Goal: Task Accomplishment & Management: Manage account settings

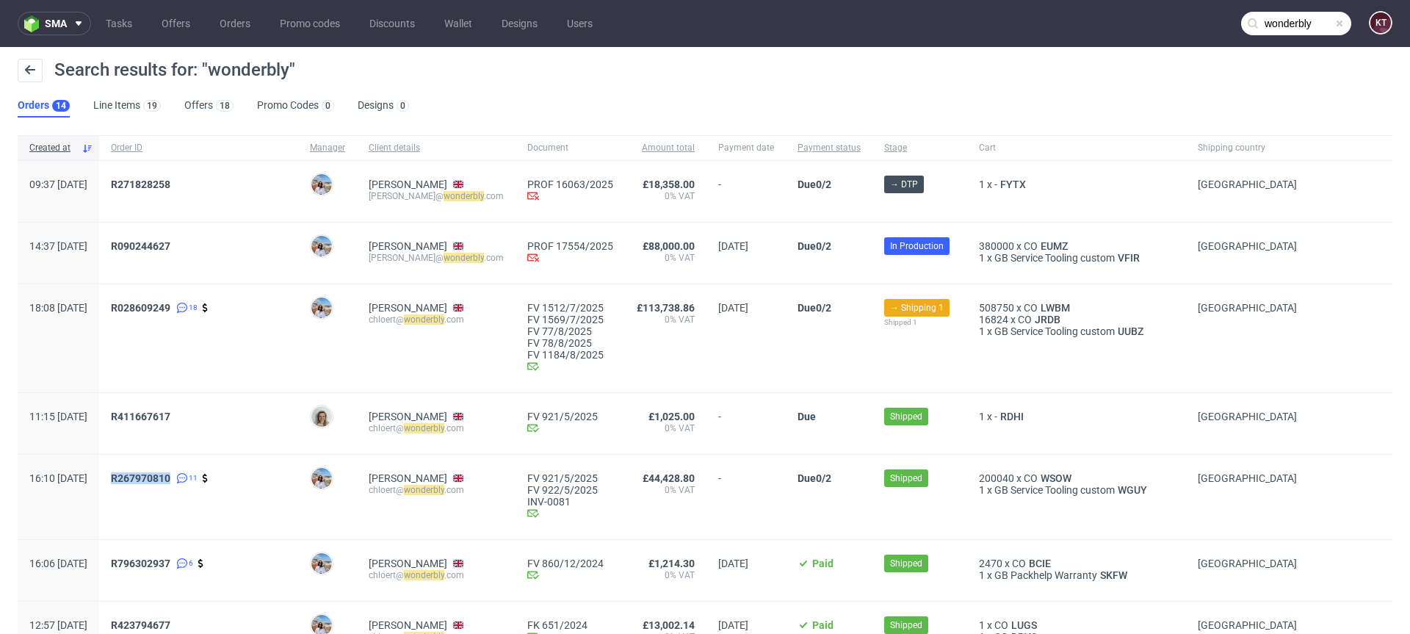
scroll to position [12, 0]
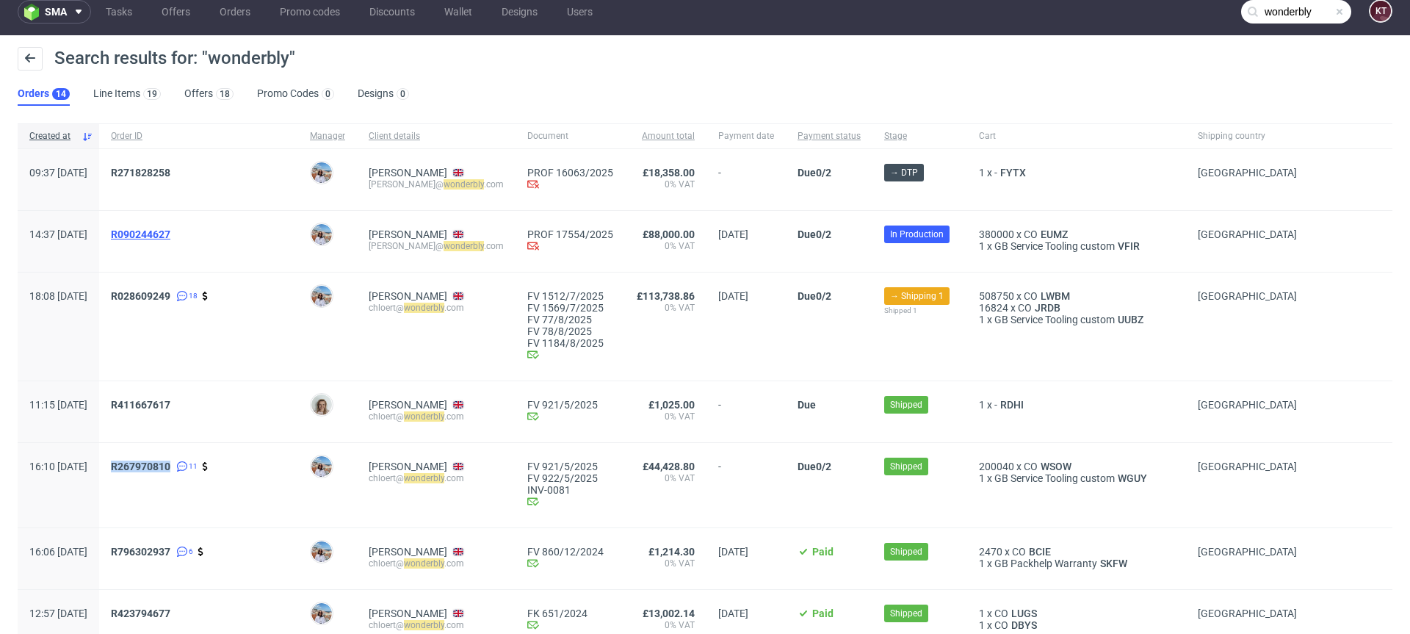
click at [170, 230] on span "R090244627" at bounding box center [140, 234] width 59 height 12
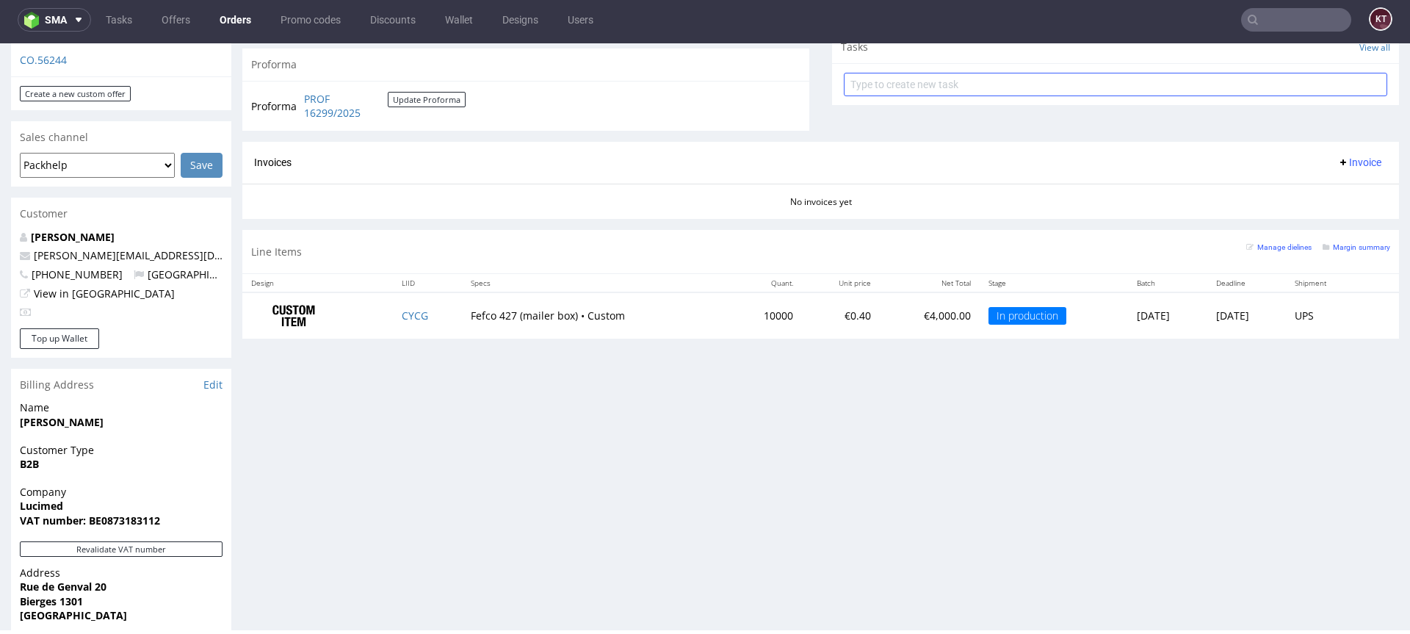
scroll to position [549, 0]
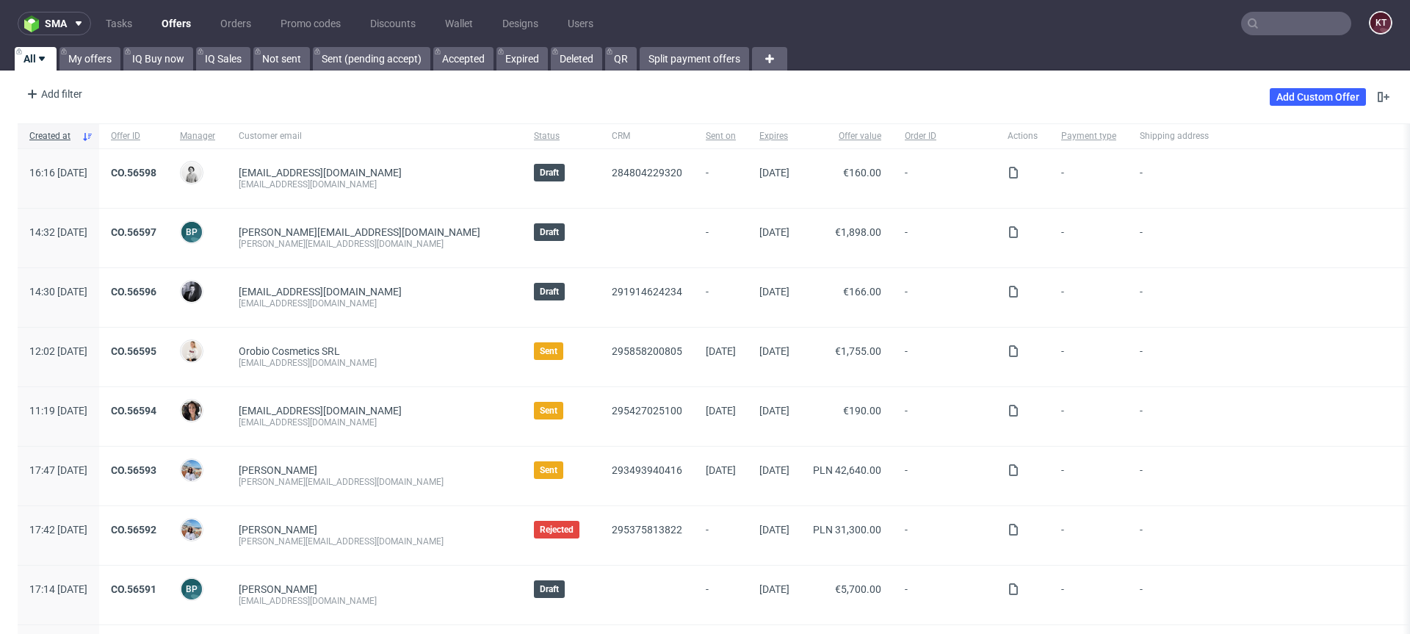
click at [1269, 15] on input "text" at bounding box center [1296, 24] width 110 height 24
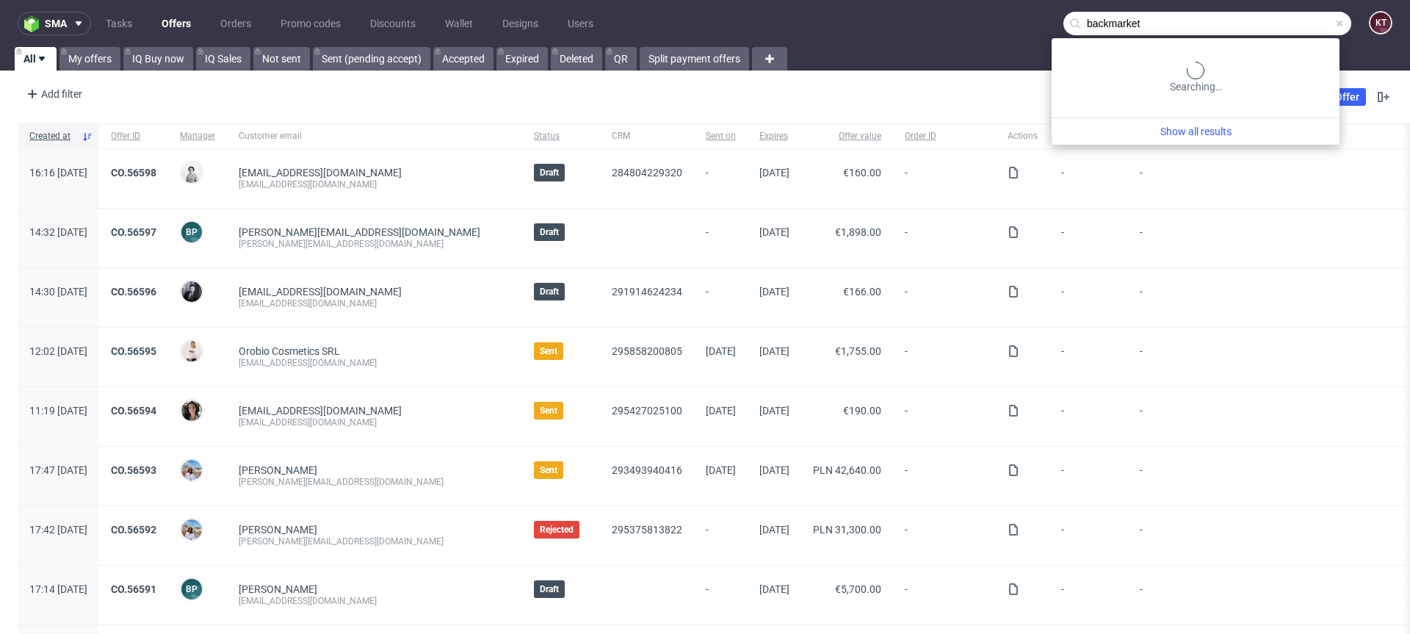
type input "backmarket"
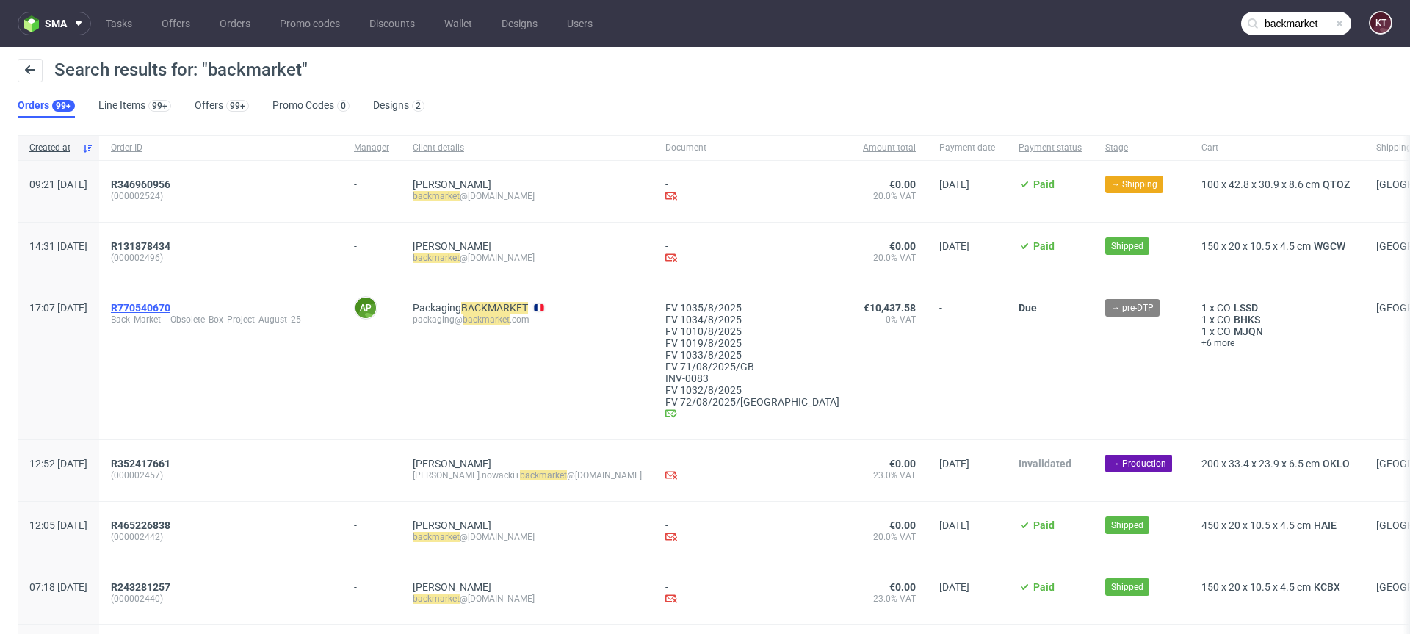
click at [170, 311] on span "R770540670" at bounding box center [140, 308] width 59 height 12
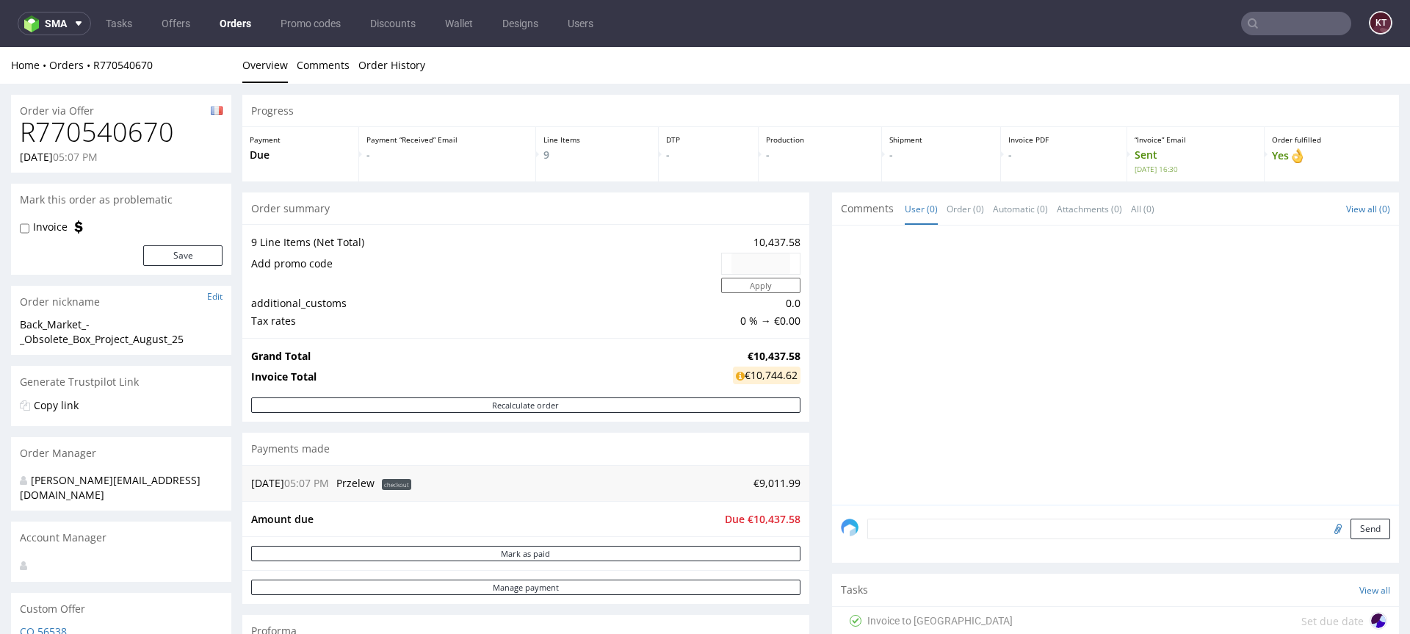
scroll to position [192, 0]
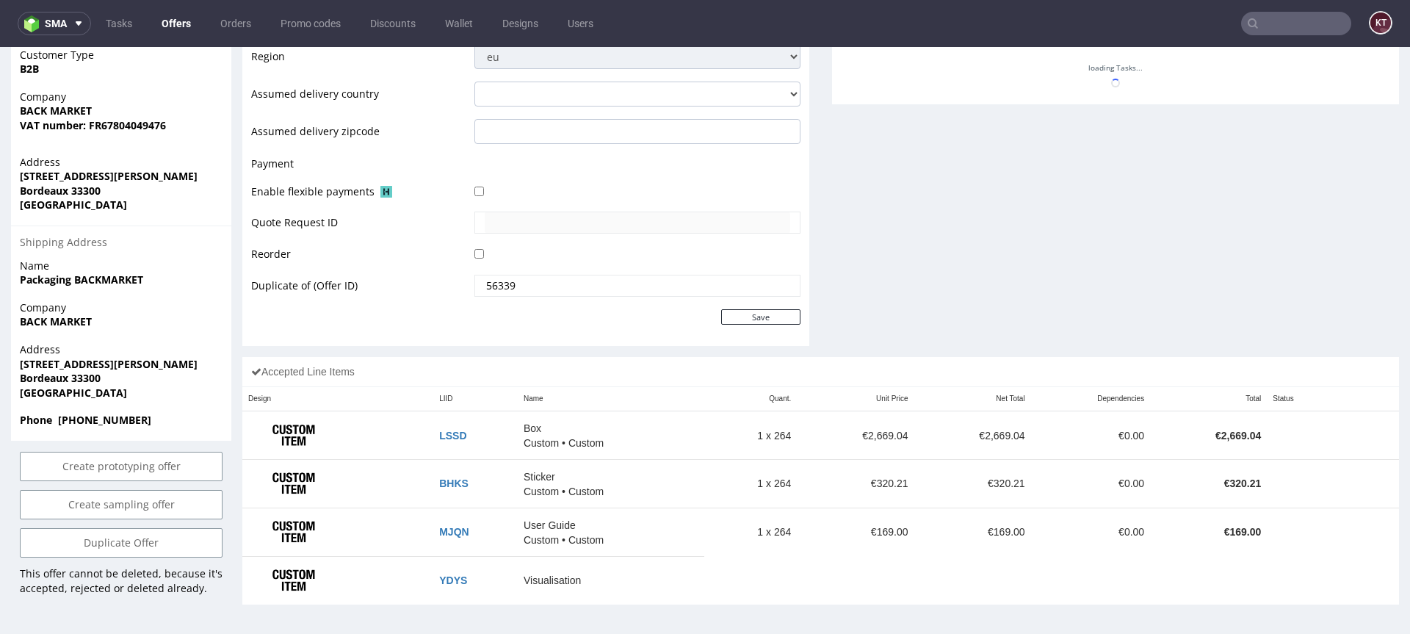
scroll to position [4, 0]
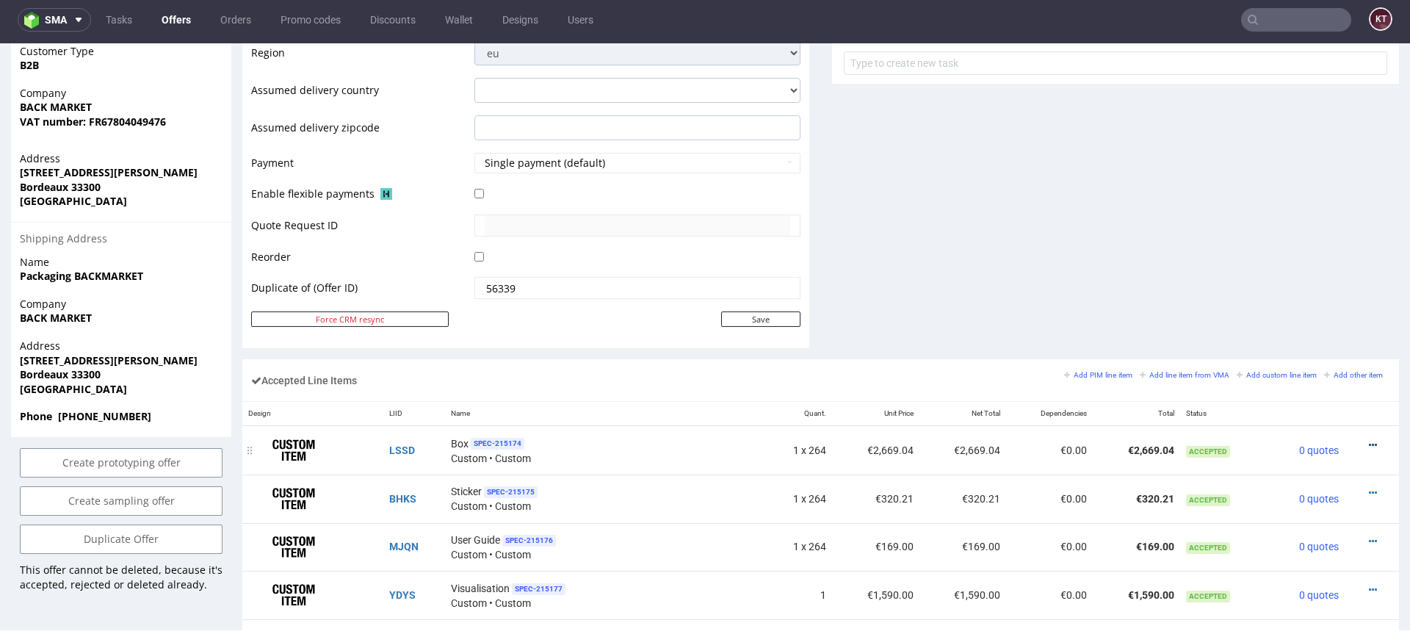
click at [1369, 443] on icon at bounding box center [1373, 445] width 8 height 10
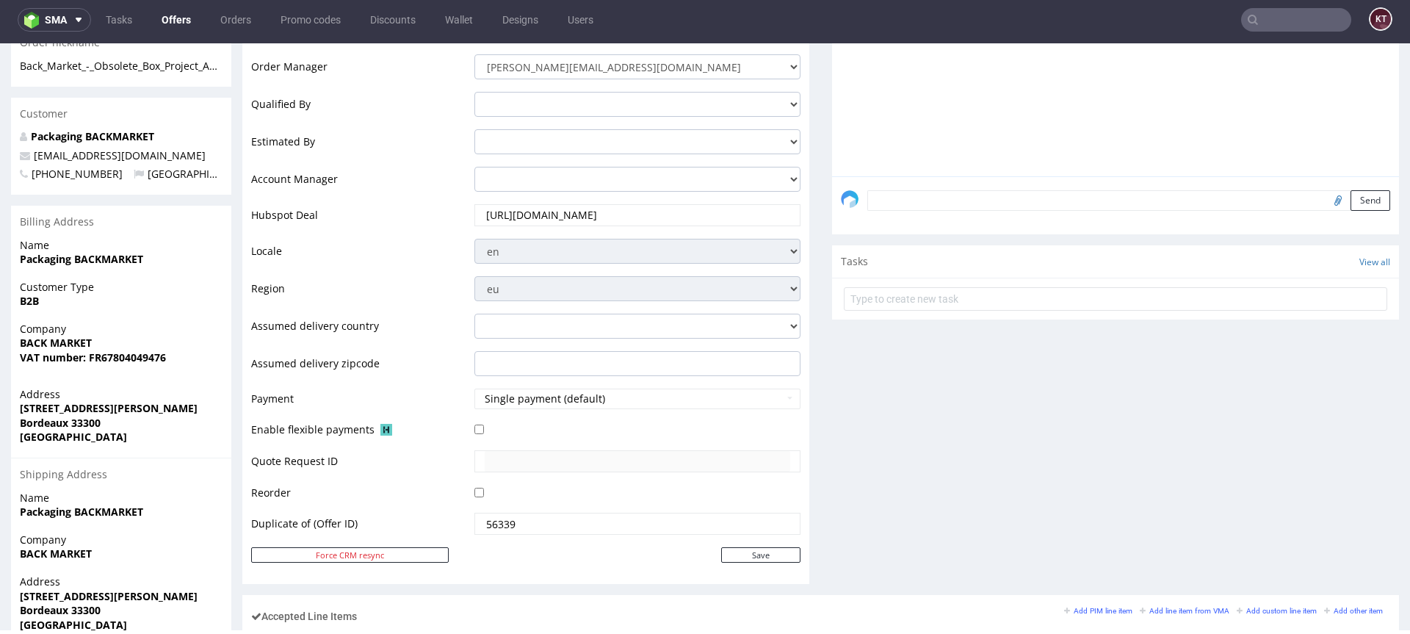
scroll to position [0, 0]
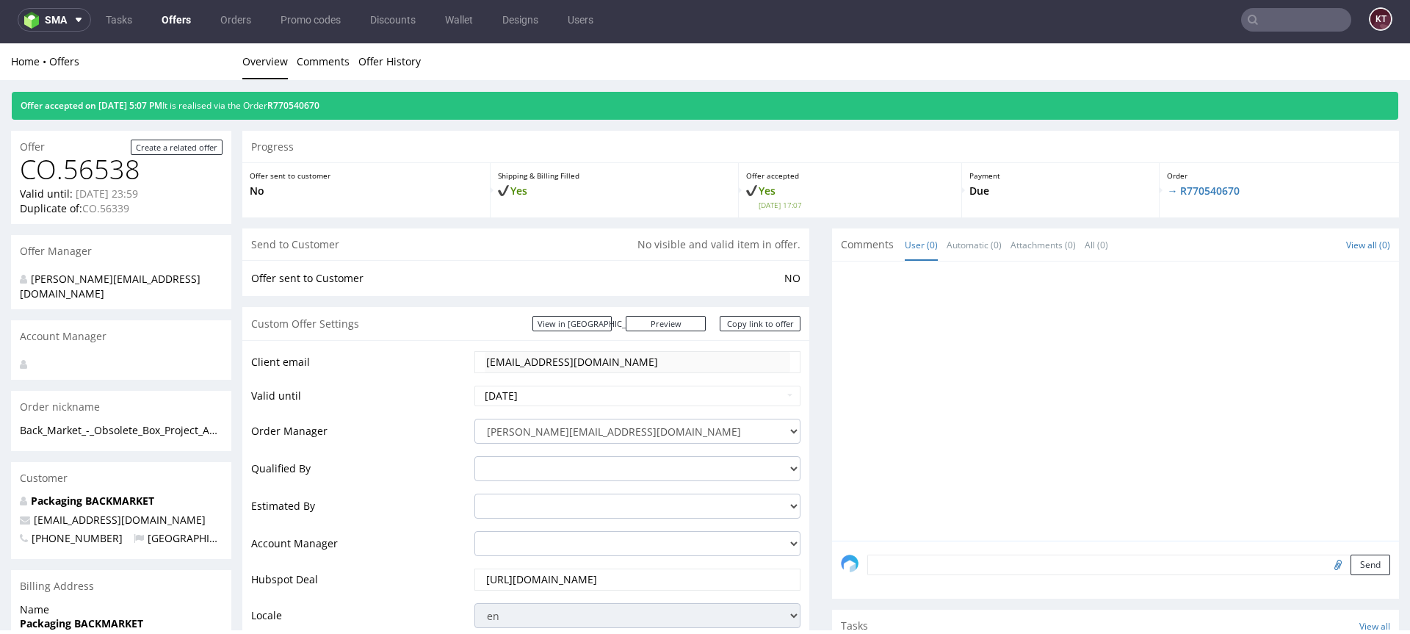
click at [1282, 25] on input "text" at bounding box center [1296, 20] width 110 height 24
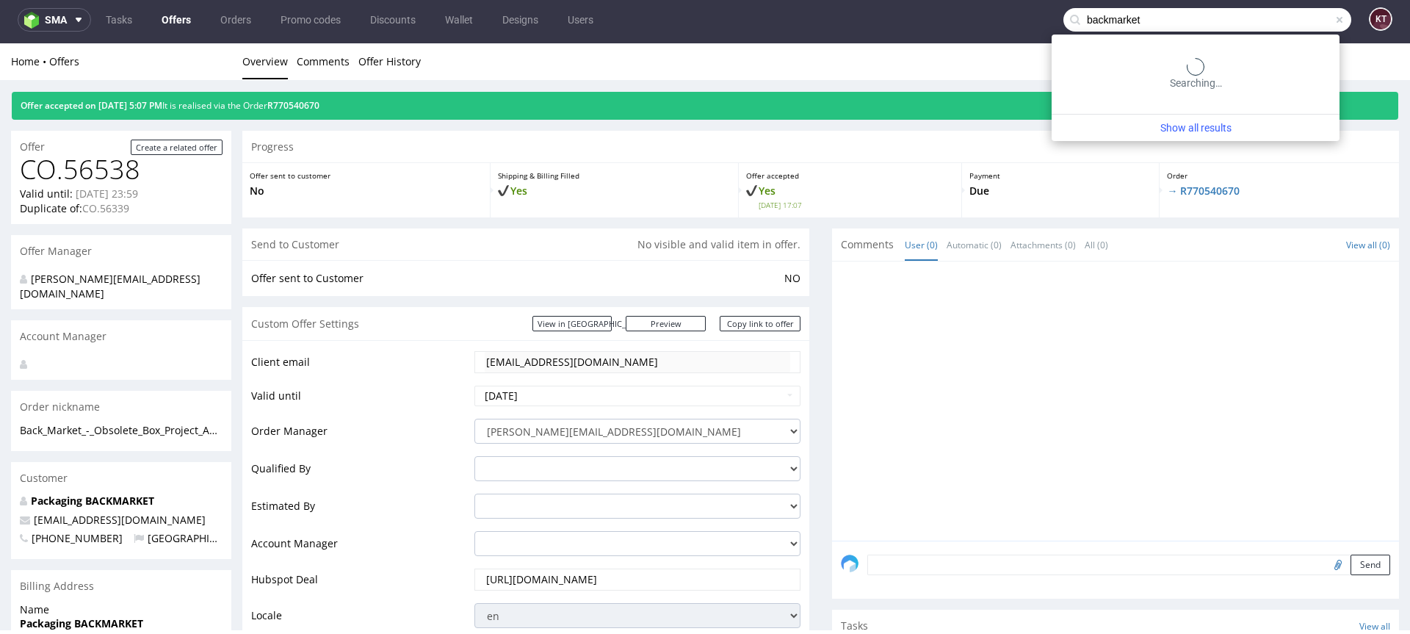
type input "backmarket"
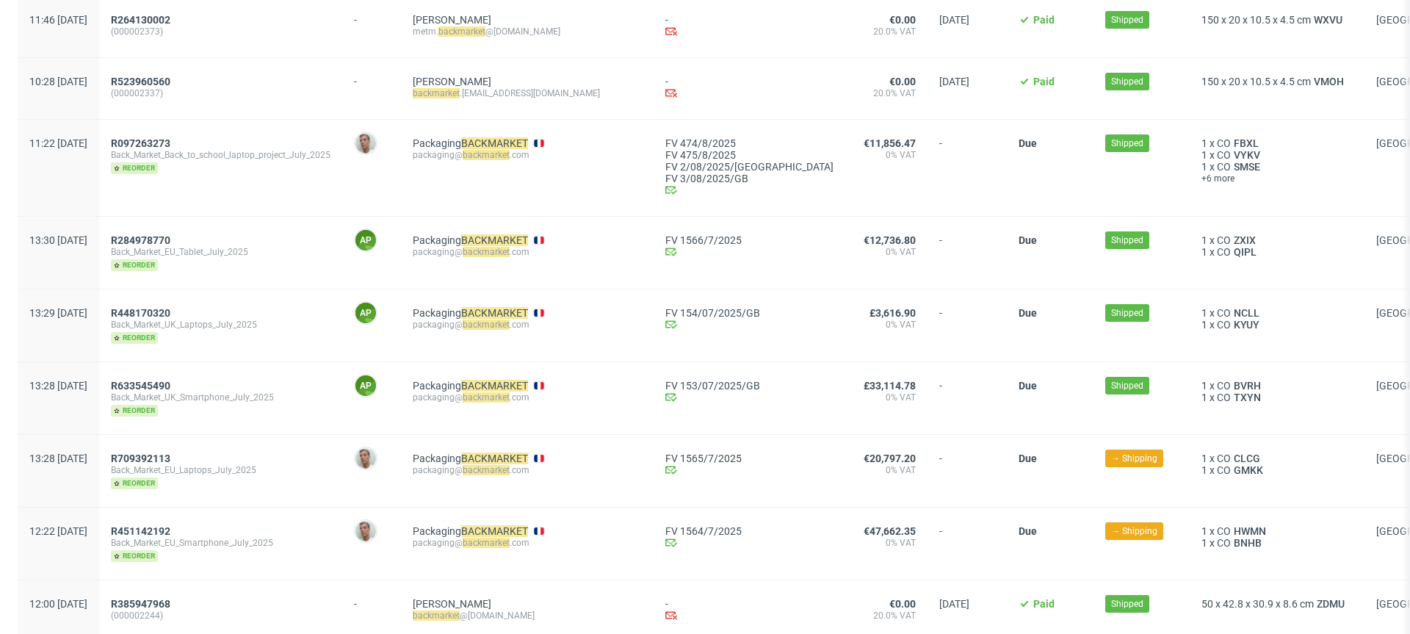
scroll to position [961, 0]
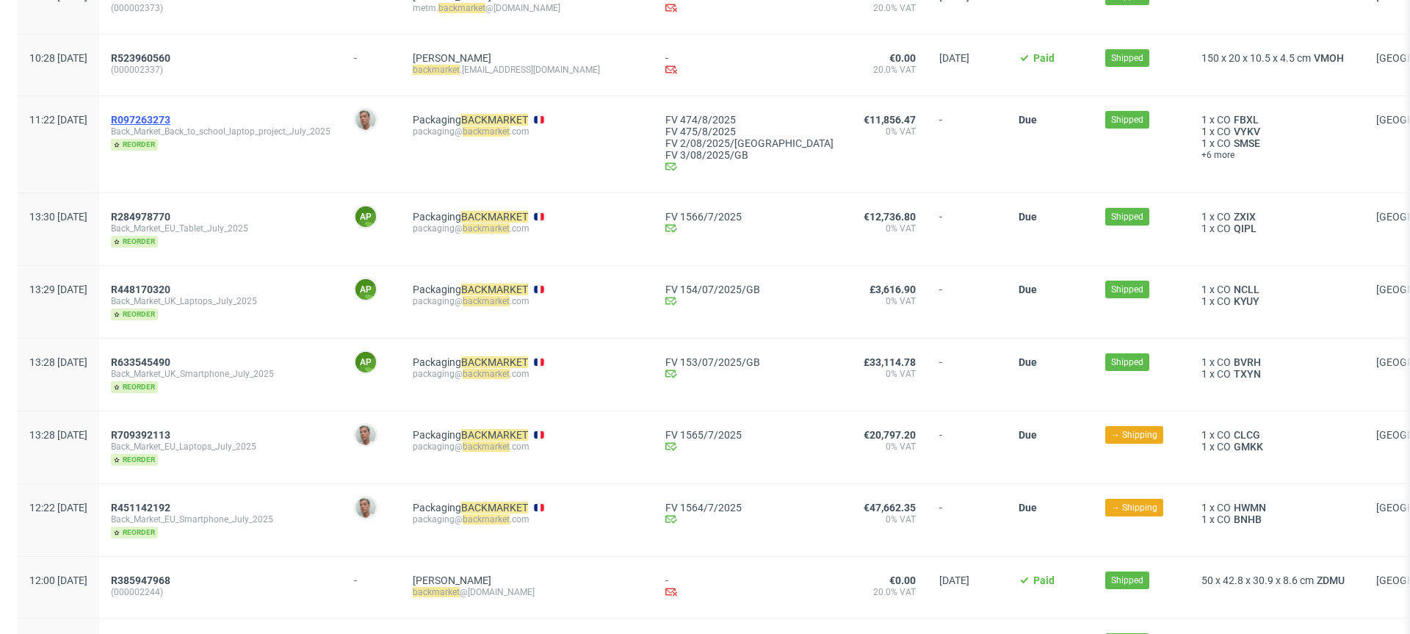
click at [170, 118] on span "R097263273" at bounding box center [140, 120] width 59 height 12
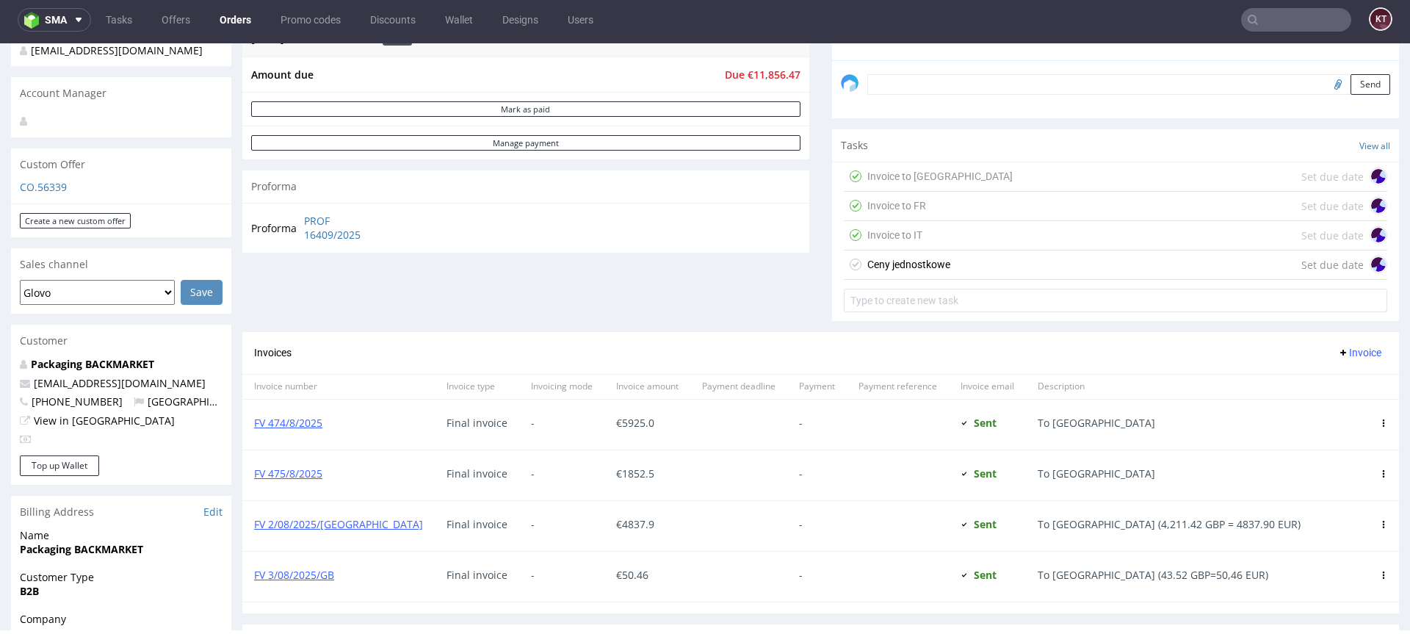
scroll to position [463, 0]
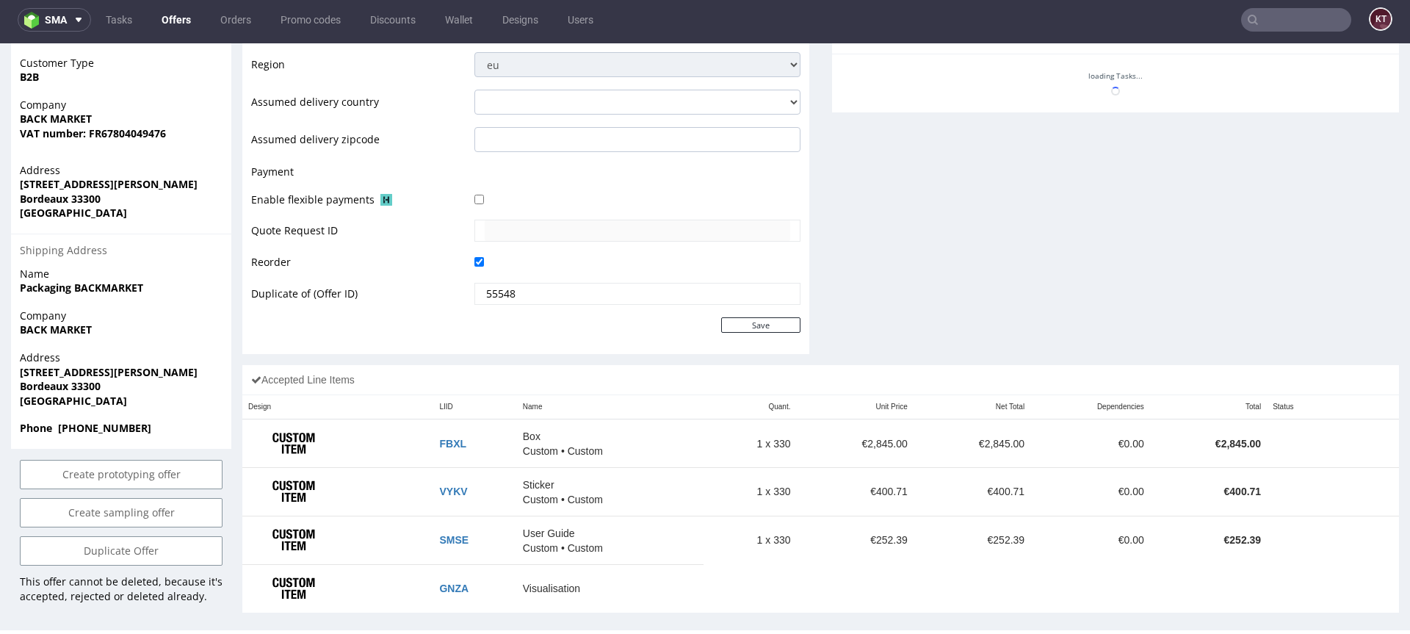
scroll to position [600, 0]
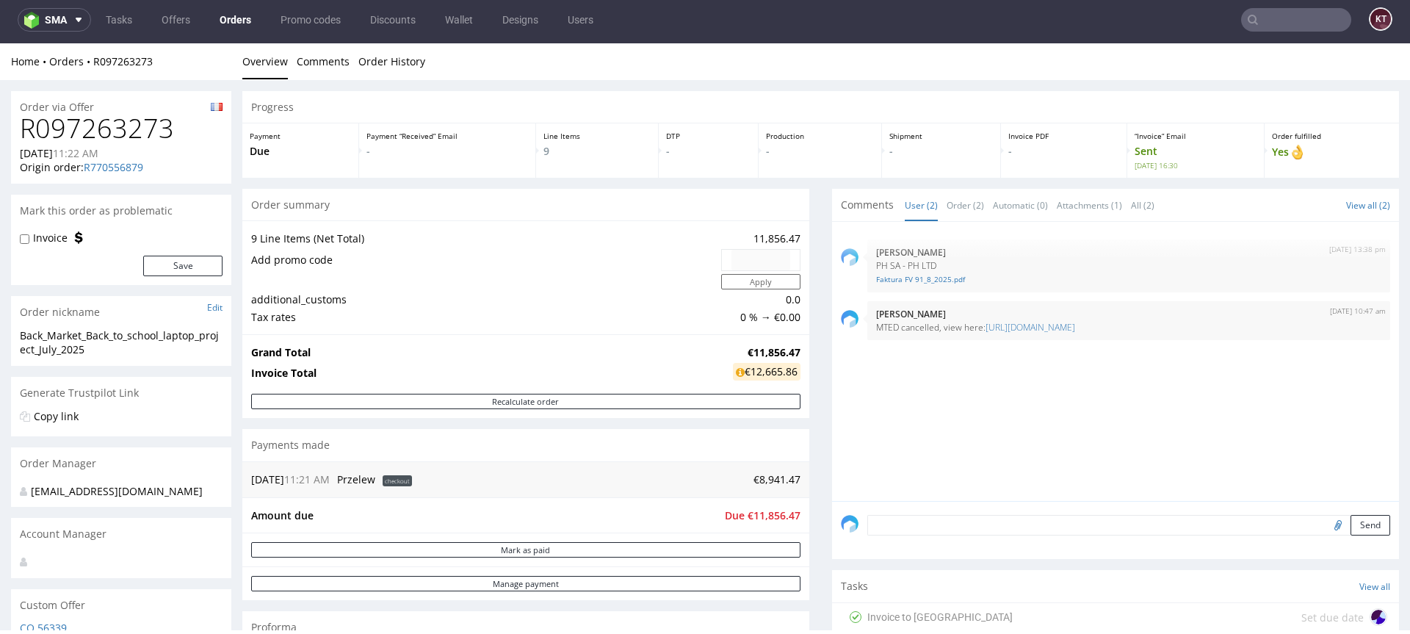
type input "backmarket"
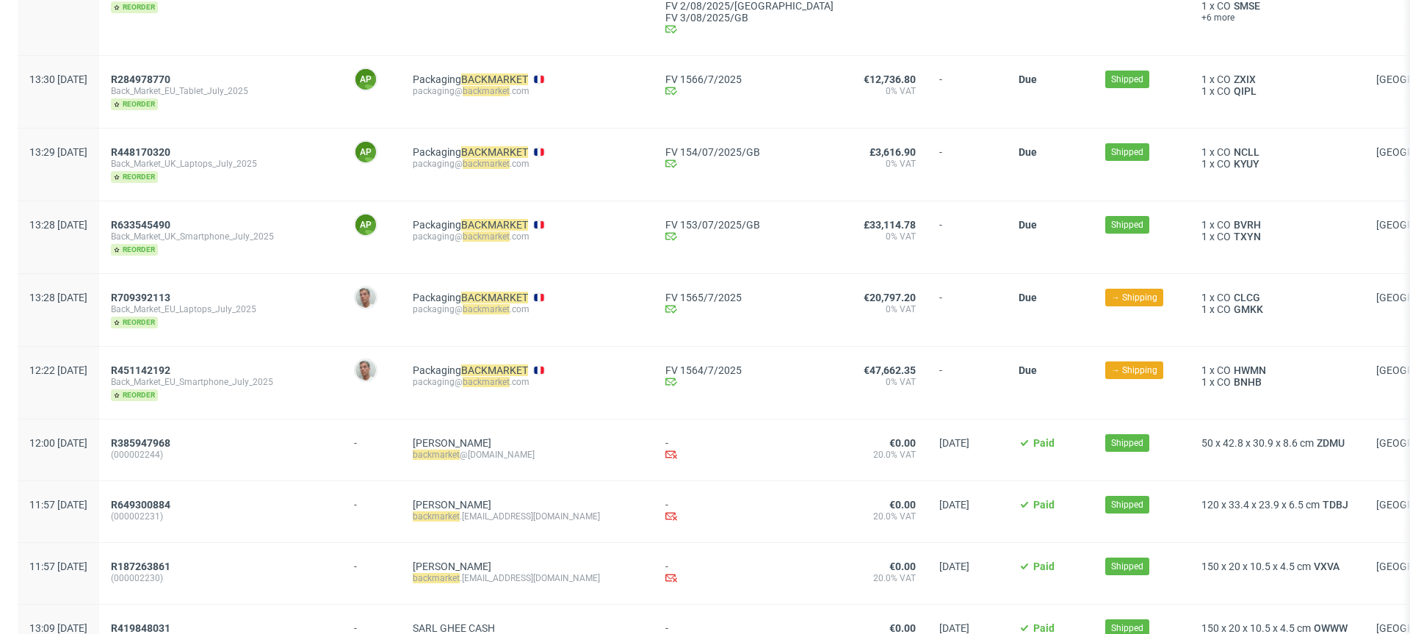
scroll to position [1081, 0]
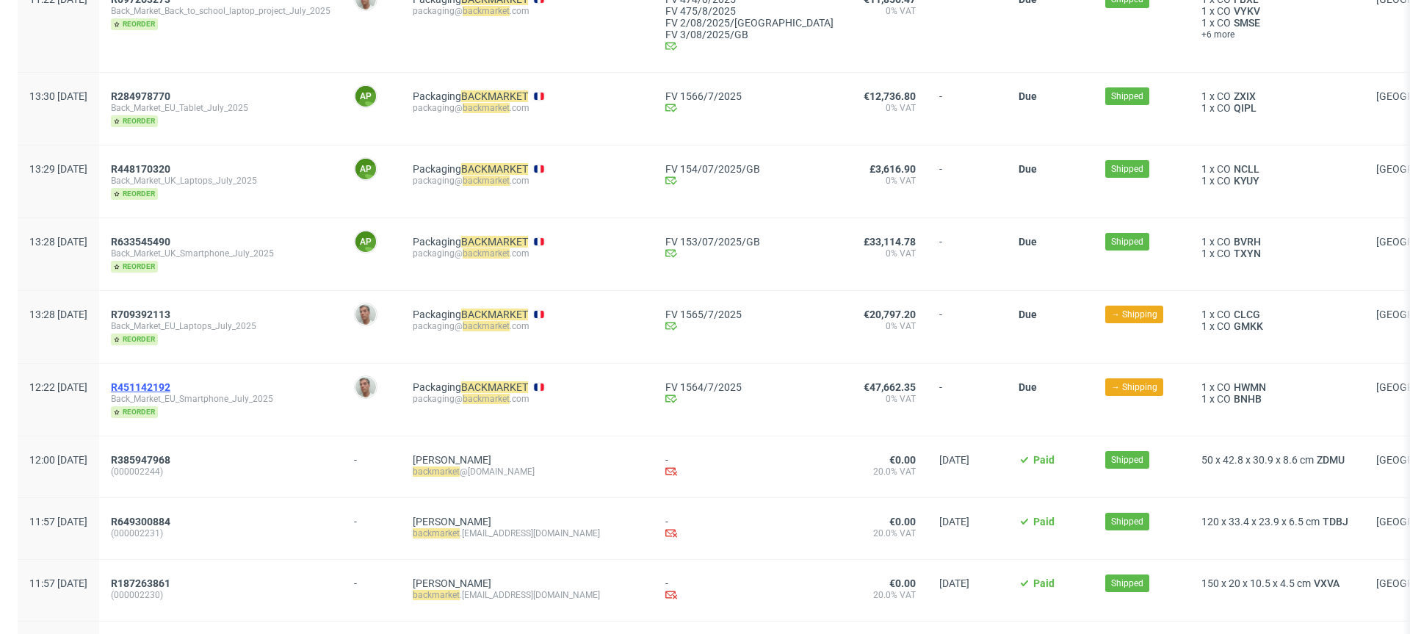
click at [170, 385] on span "R451142192" at bounding box center [140, 387] width 59 height 12
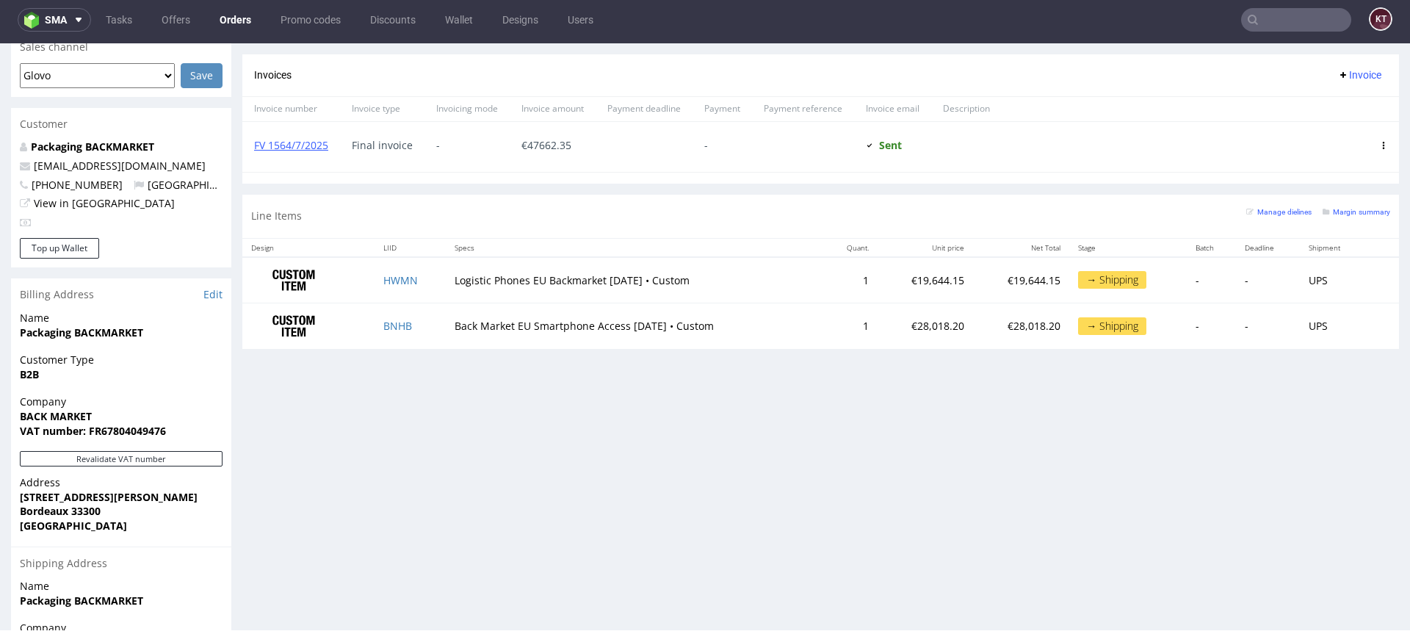
scroll to position [643, 3]
click at [1353, 214] on small "Margin summary" at bounding box center [1354, 212] width 68 height 8
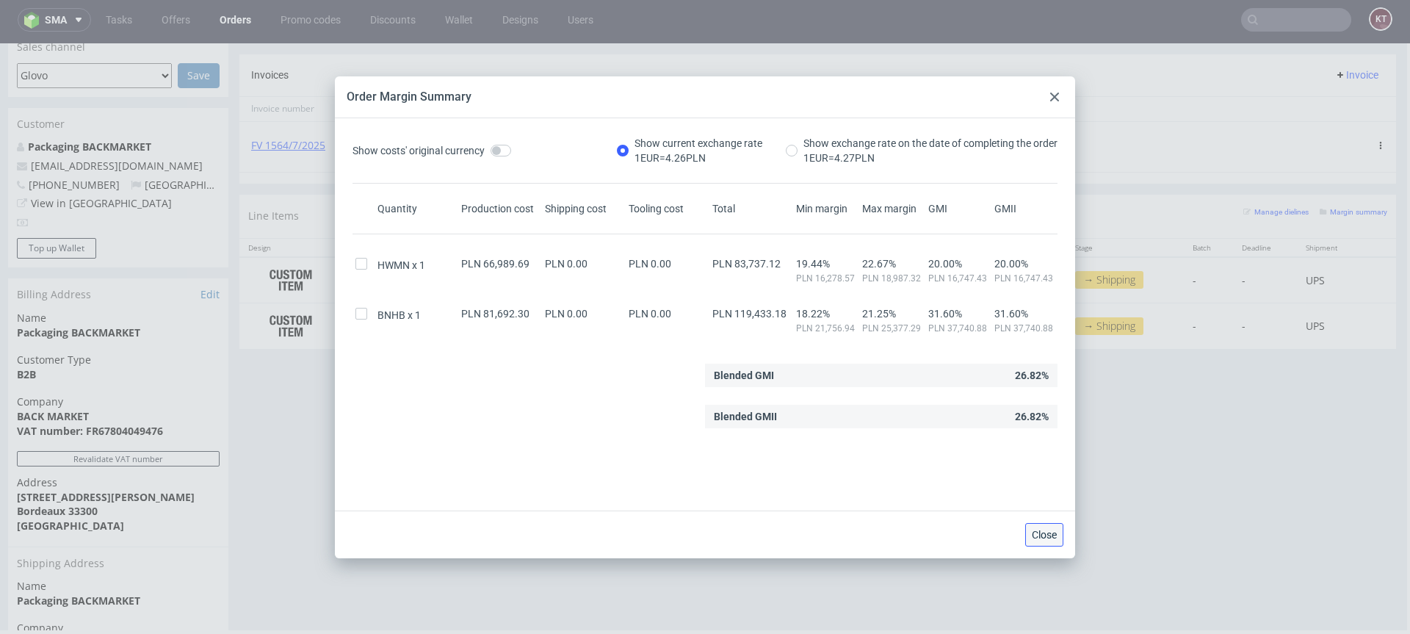
click at [1039, 525] on button "Close" at bounding box center [1044, 535] width 38 height 24
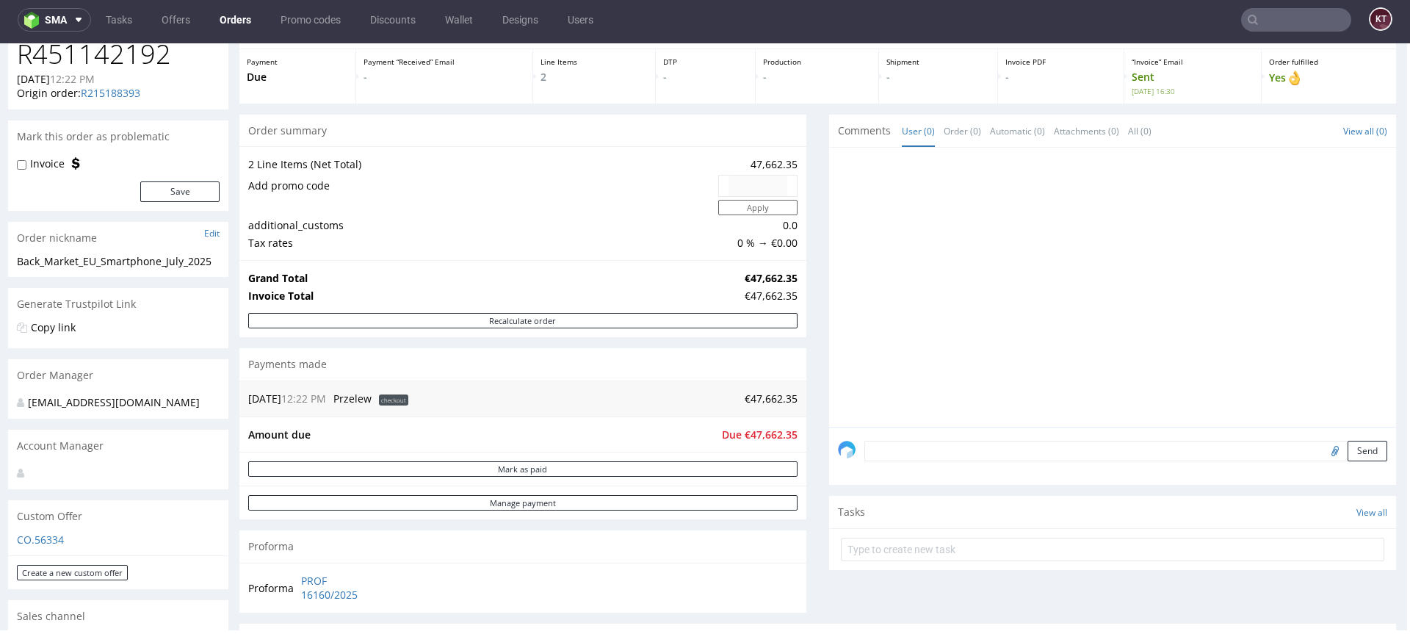
scroll to position [189, 3]
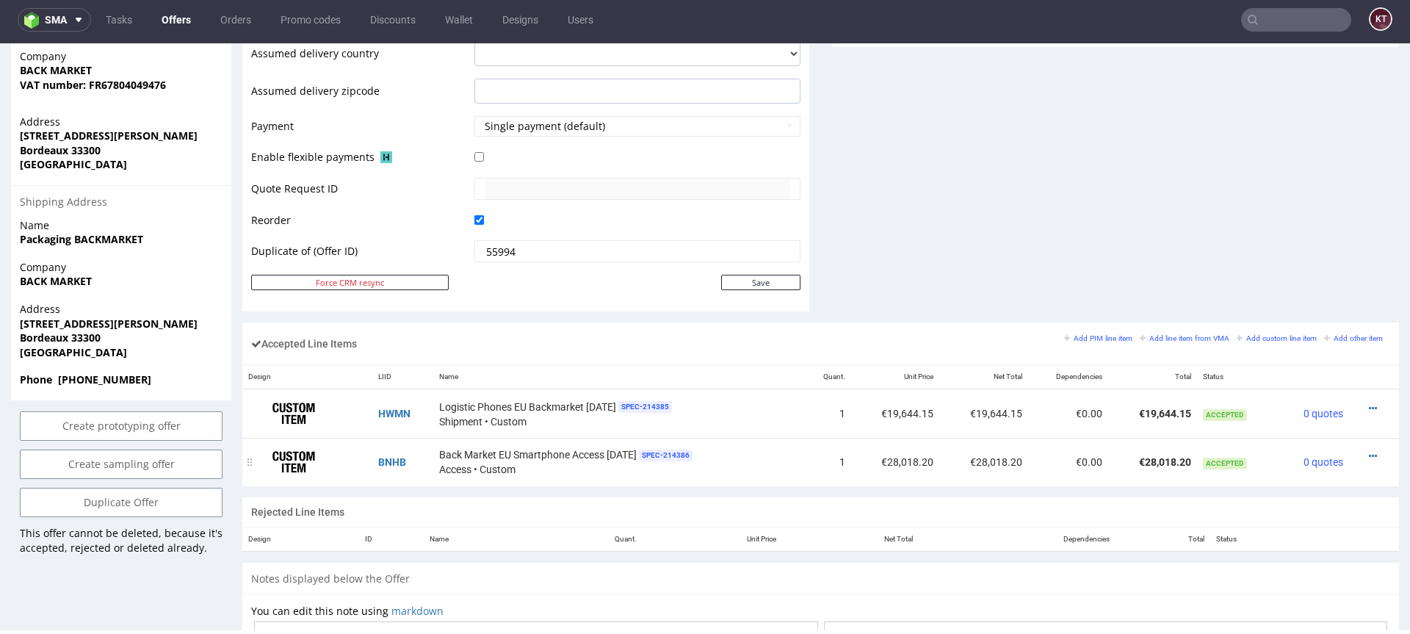
scroll to position [711, 0]
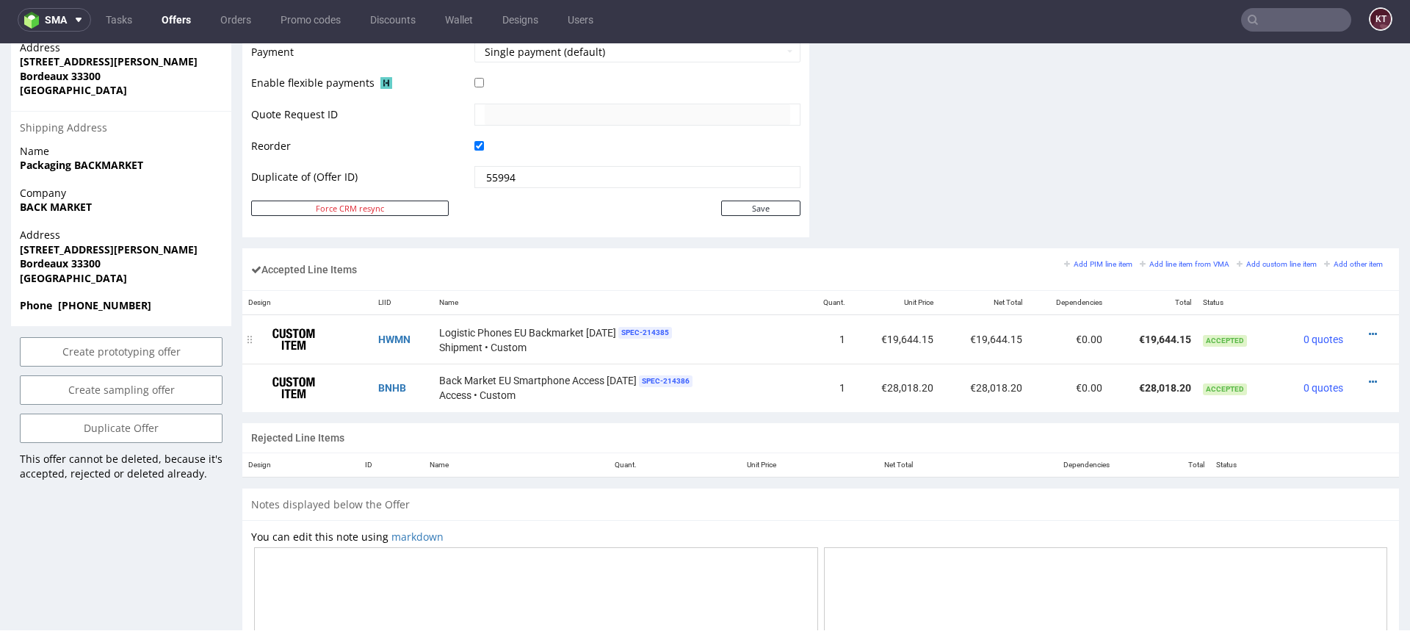
click at [1355, 338] on div at bounding box center [1369, 334] width 29 height 15
click at [1369, 334] on icon at bounding box center [1373, 334] width 8 height 10
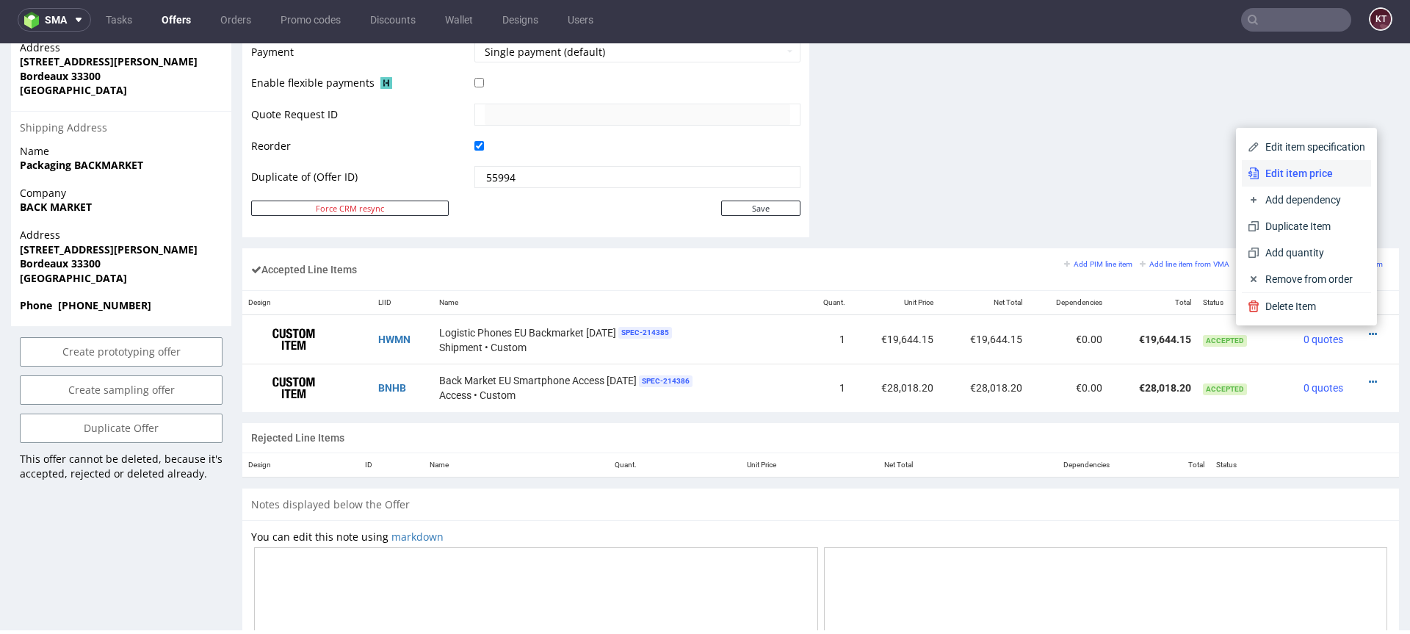
click at [1289, 177] on span "Edit item price" at bounding box center [1313, 173] width 106 height 15
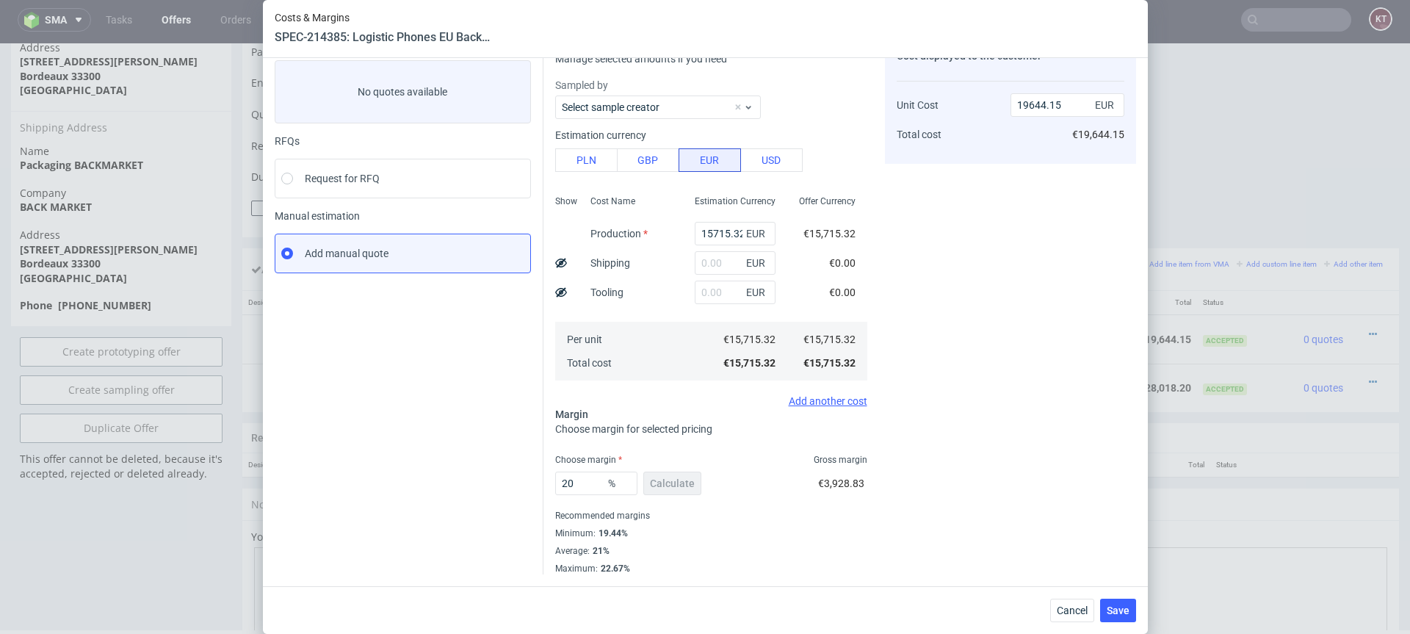
scroll to position [0, 0]
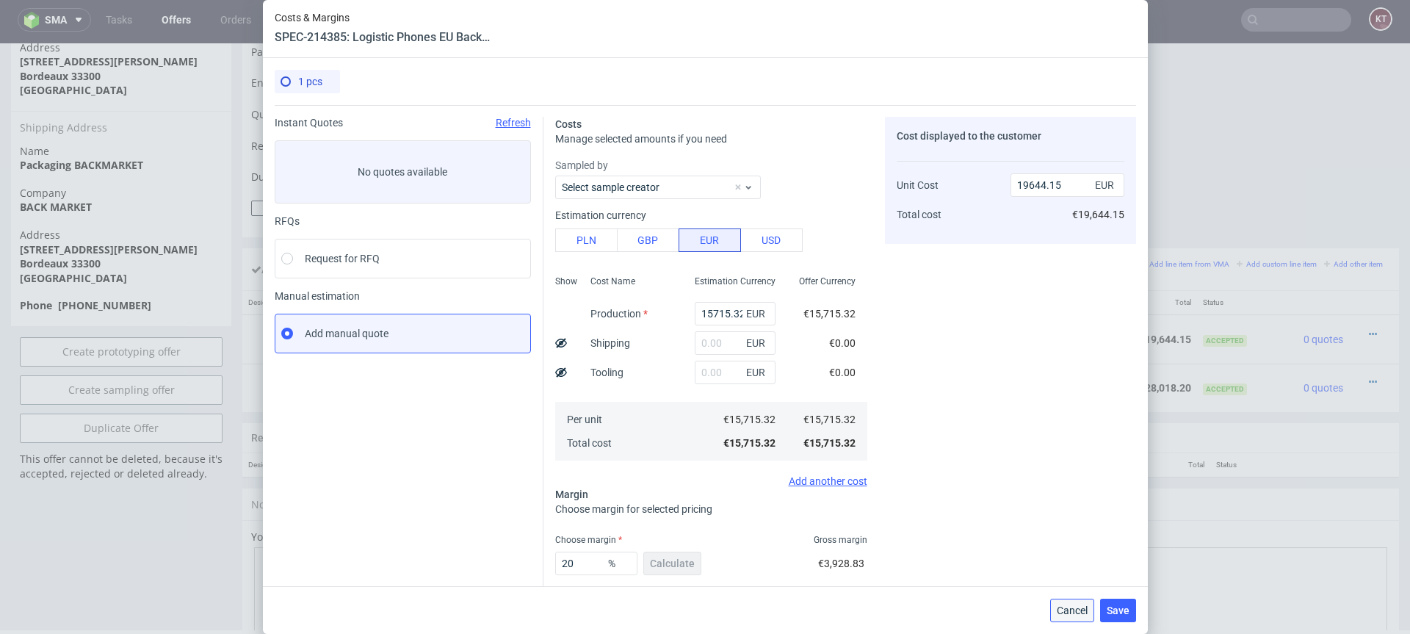
click at [1060, 613] on span "Cancel" at bounding box center [1072, 610] width 31 height 10
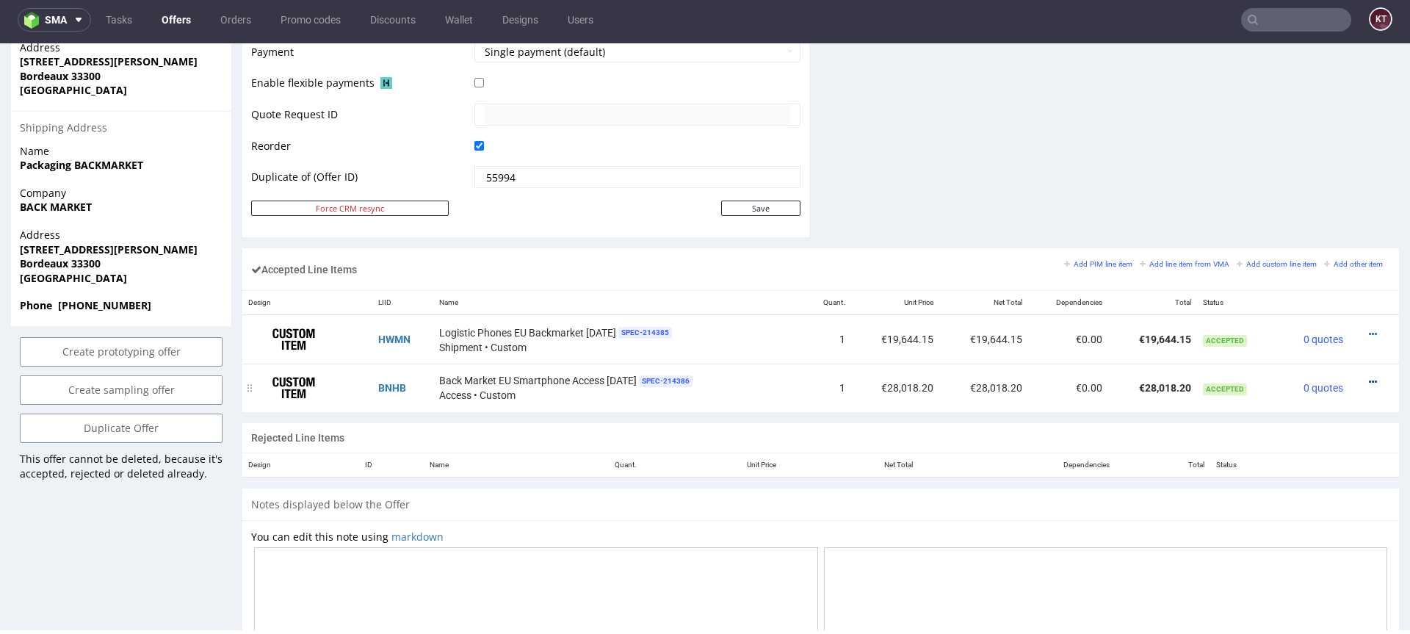
click at [1369, 383] on icon at bounding box center [1373, 382] width 8 height 10
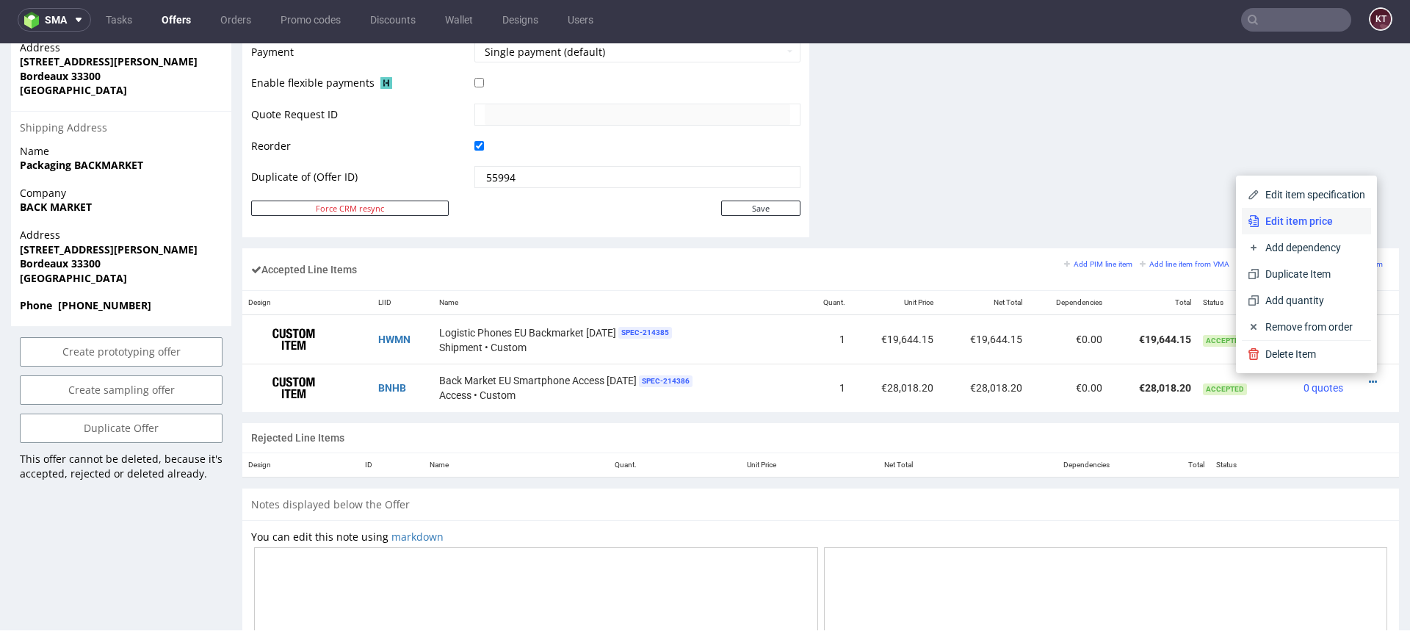
click at [1273, 223] on span "Edit item price" at bounding box center [1313, 221] width 106 height 15
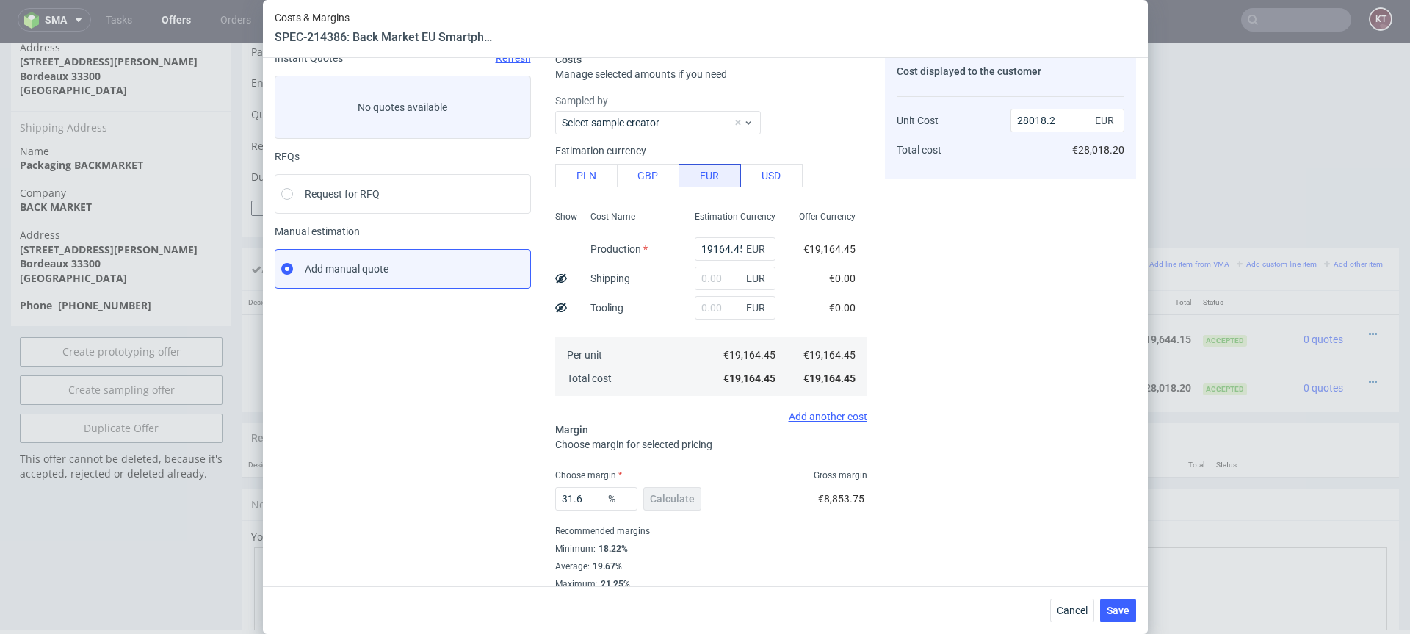
scroll to position [80, 0]
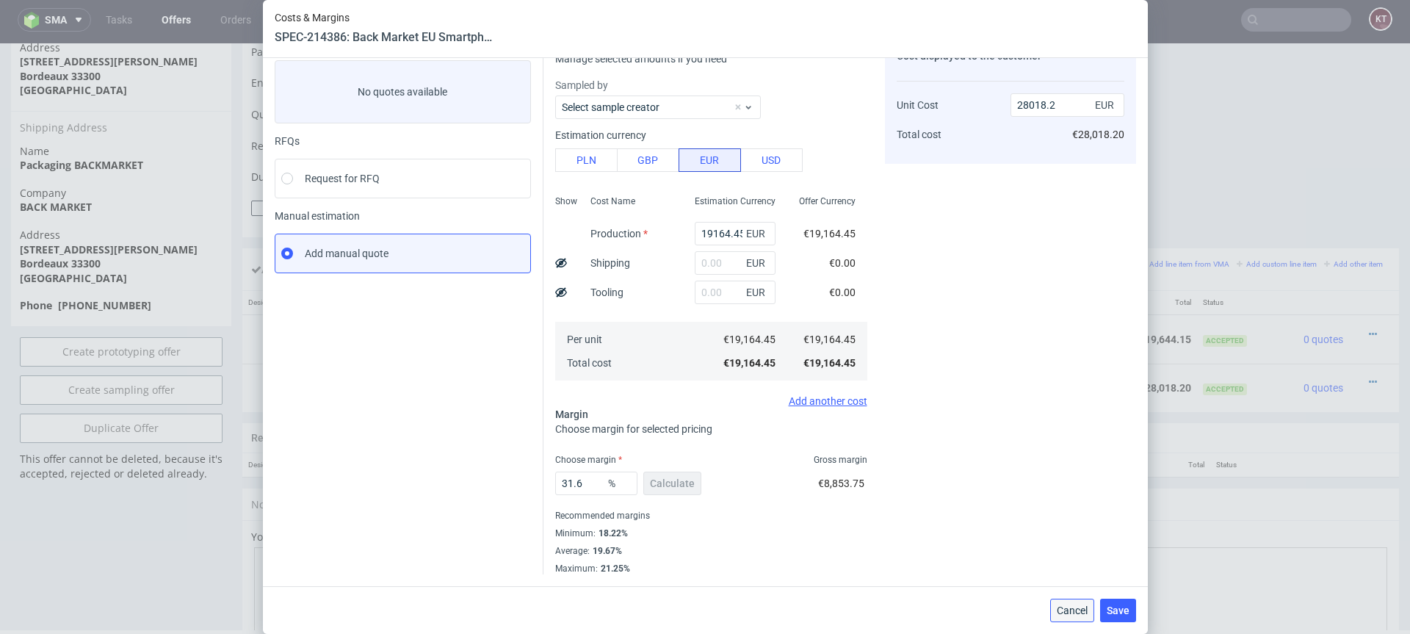
click at [1065, 613] on span "Cancel" at bounding box center [1072, 610] width 31 height 10
